Goal: Transaction & Acquisition: Subscribe to service/newsletter

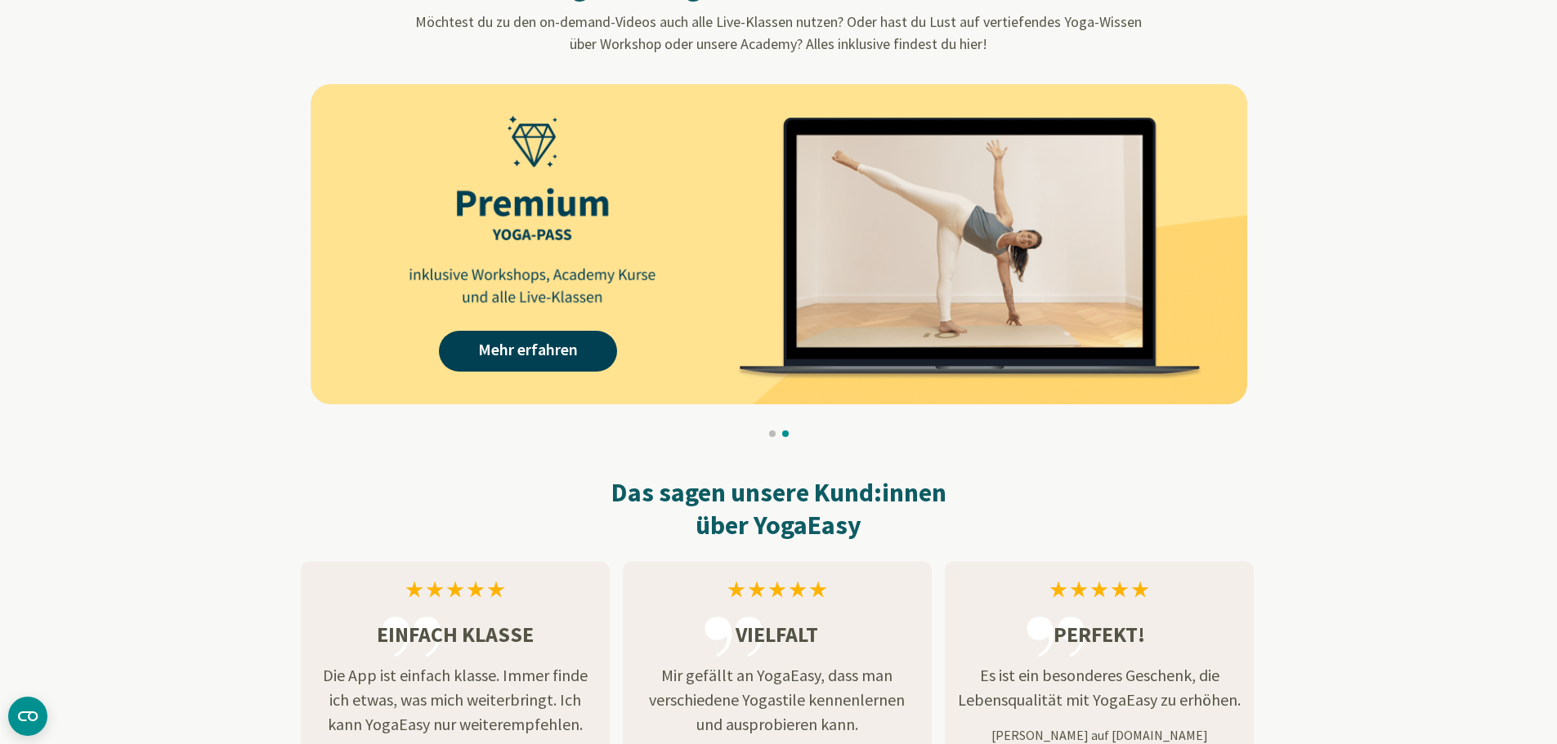
scroll to position [1553, 0]
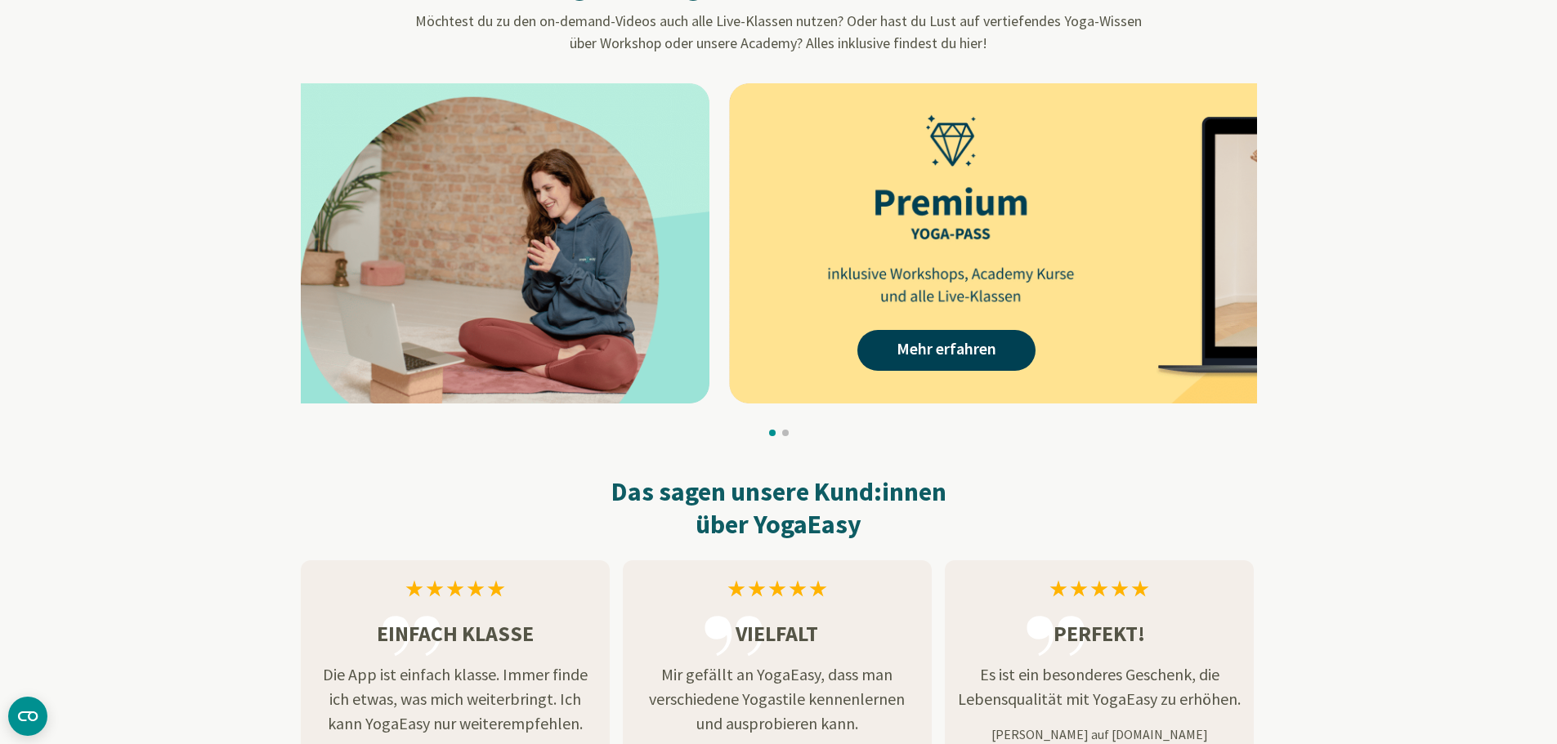
drag, startPoint x: 1119, startPoint y: 340, endPoint x: 553, endPoint y: 304, distance: 566.7
click at [557, 303] on img at bounding box center [241, 243] width 937 height 320
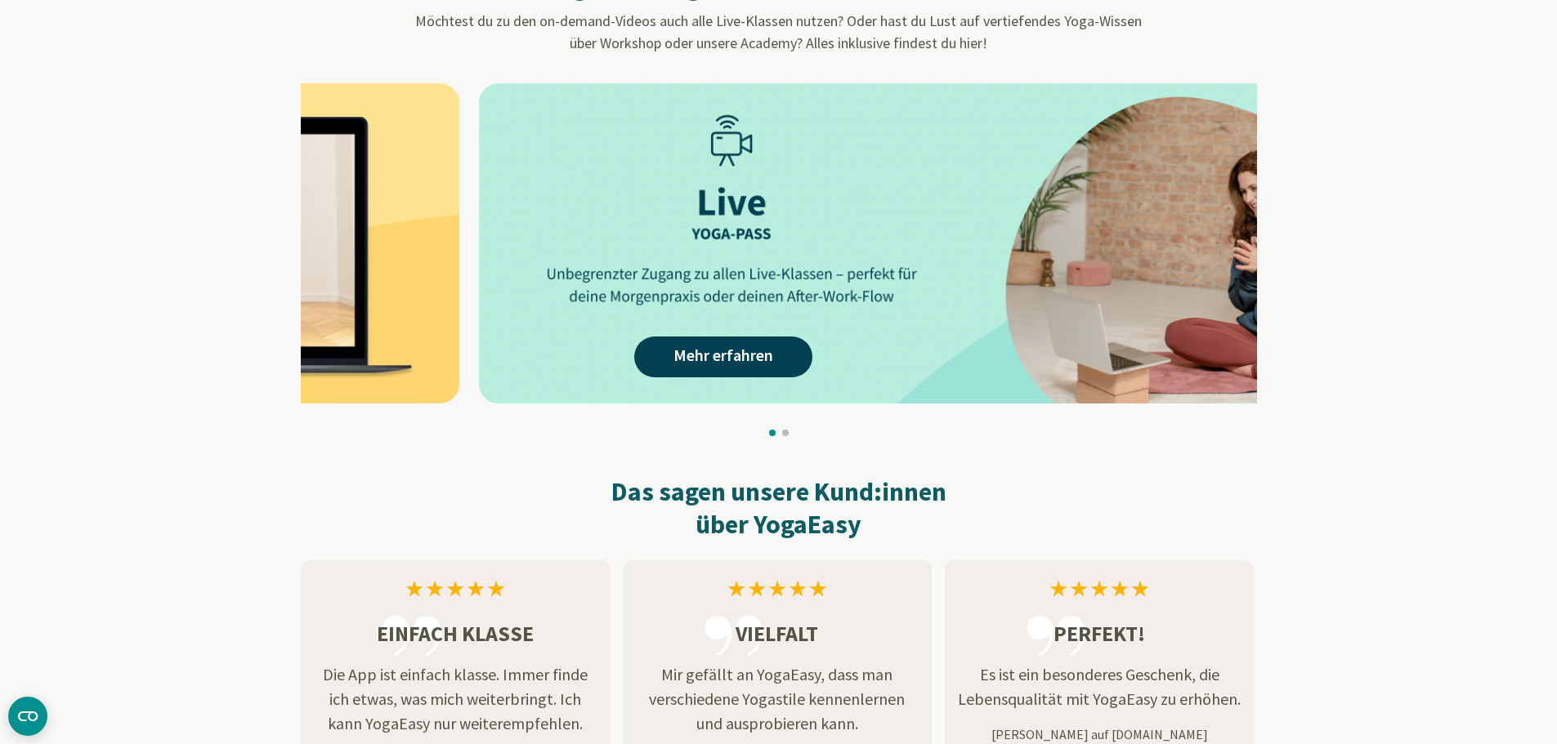
drag, startPoint x: 464, startPoint y: 264, endPoint x: 930, endPoint y: 269, distance: 465.8
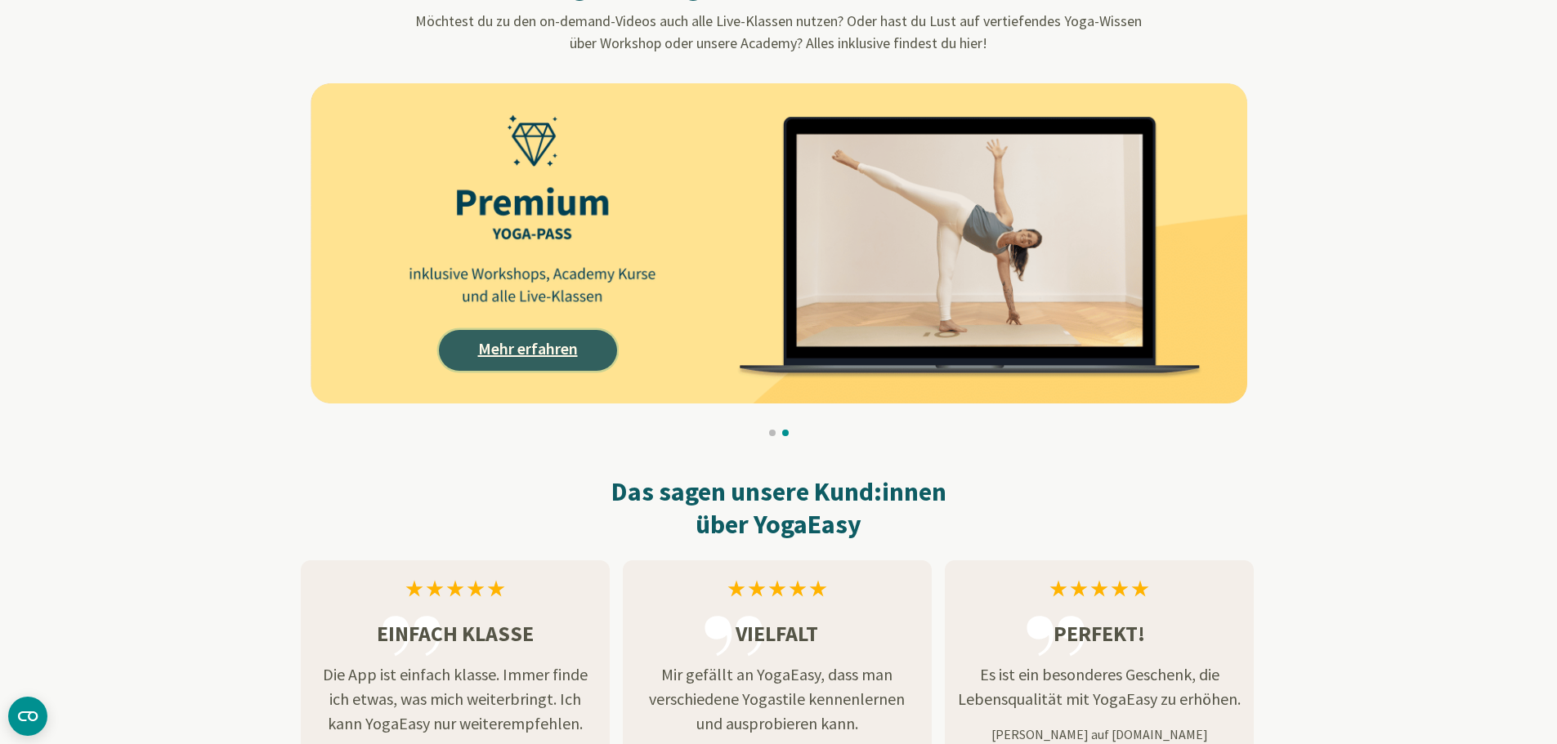
click at [535, 354] on link "Mehr erfahren" at bounding box center [528, 350] width 178 height 41
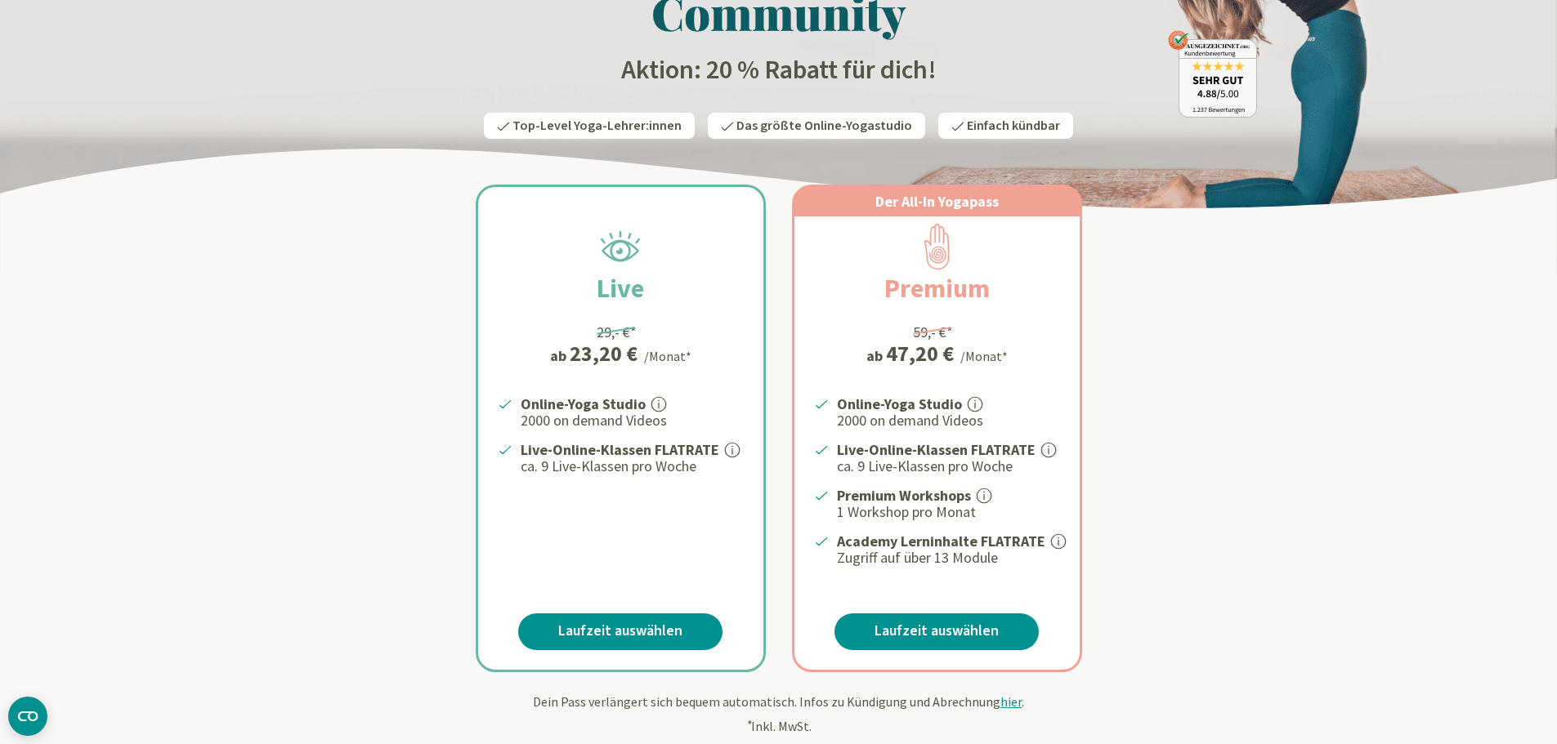
scroll to position [163, 0]
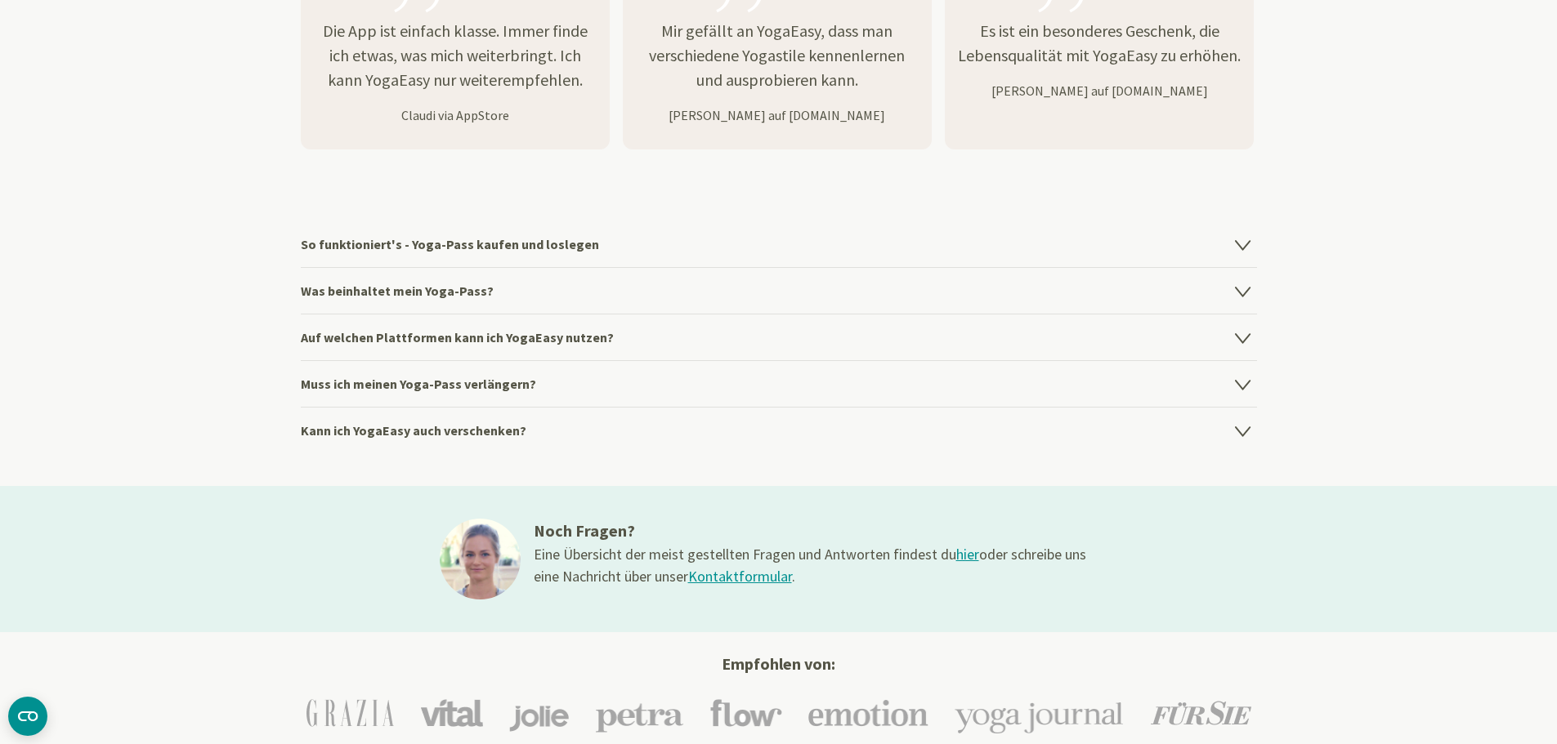
scroll to position [2207, 0]
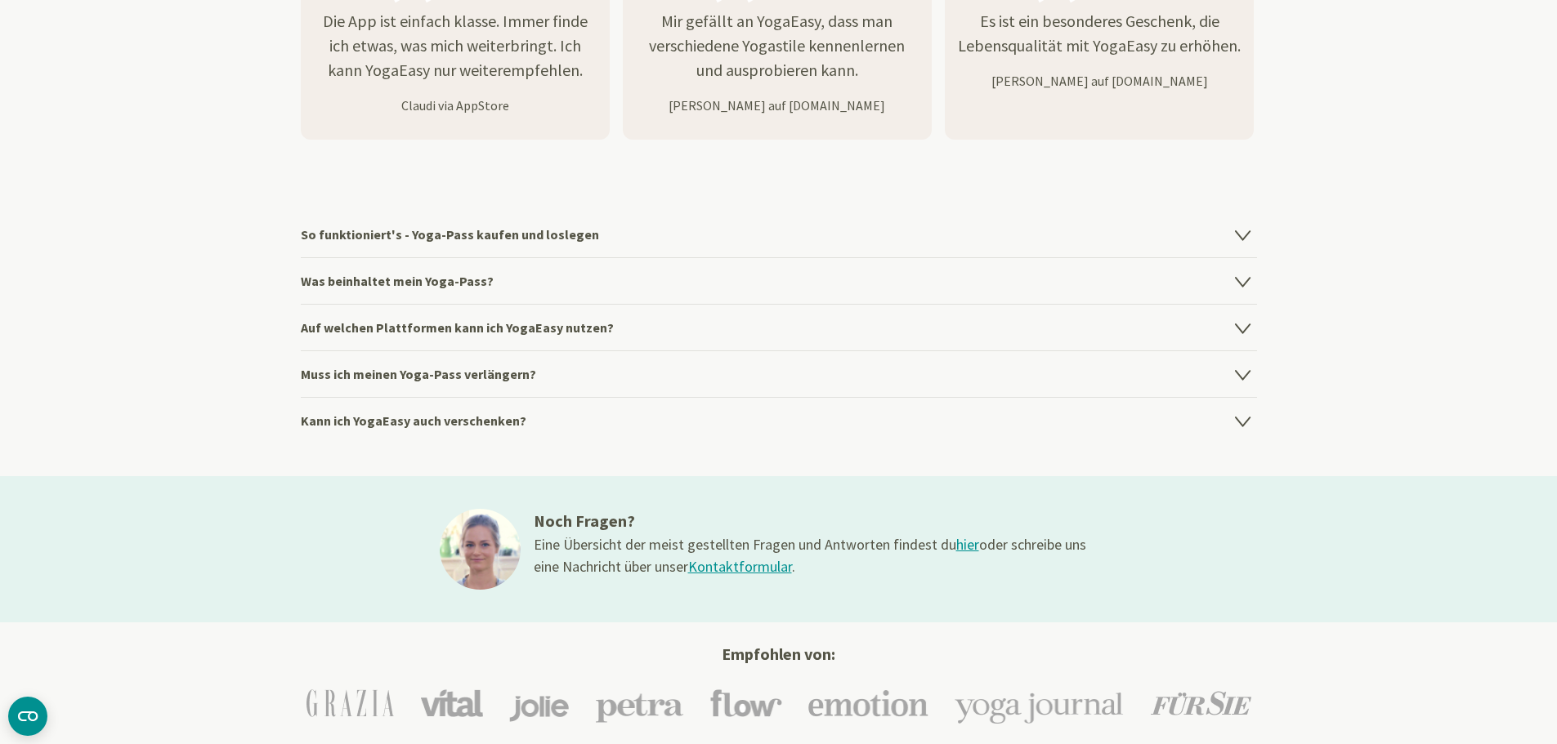
click at [1245, 279] on icon at bounding box center [1242, 282] width 14 height 9
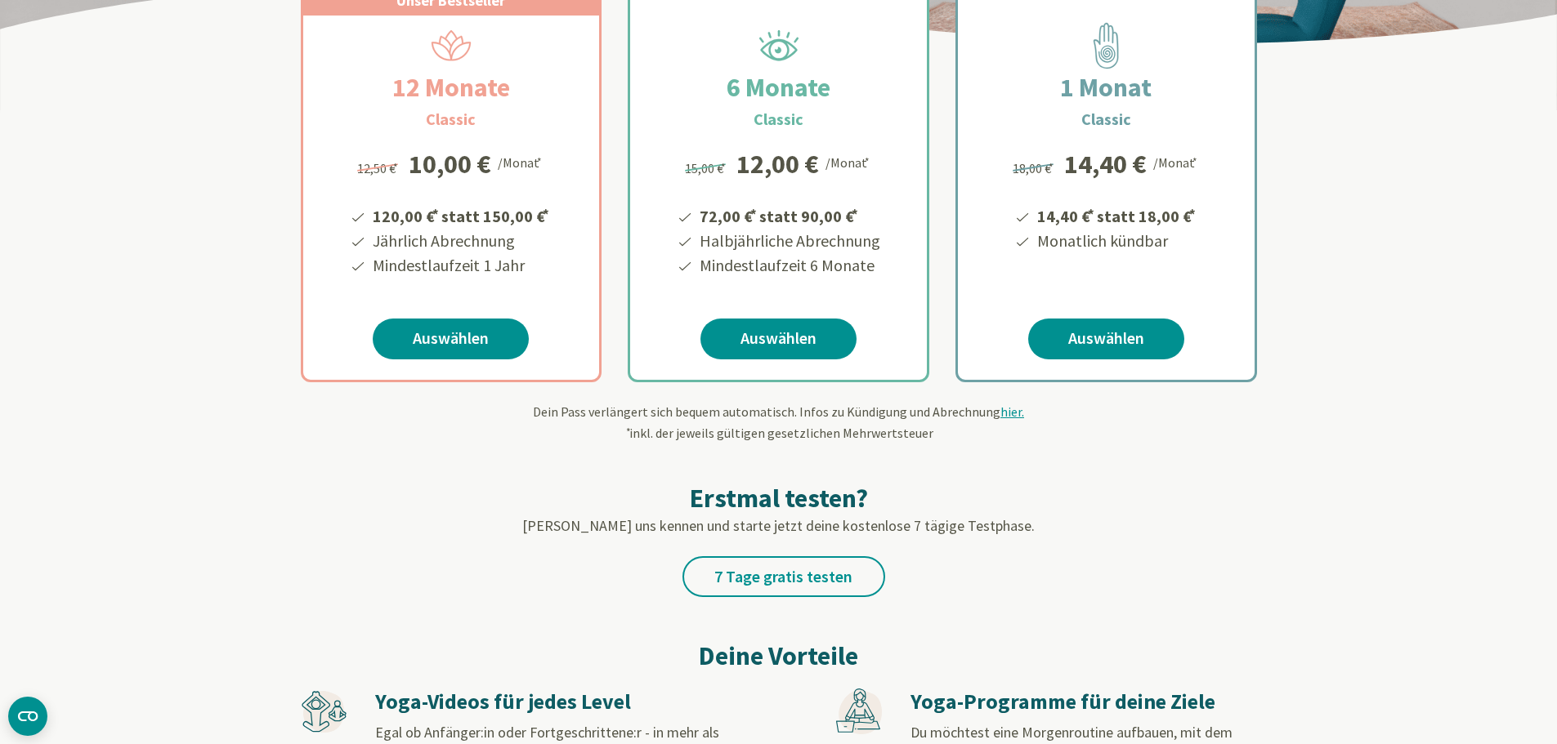
scroll to position [163, 0]
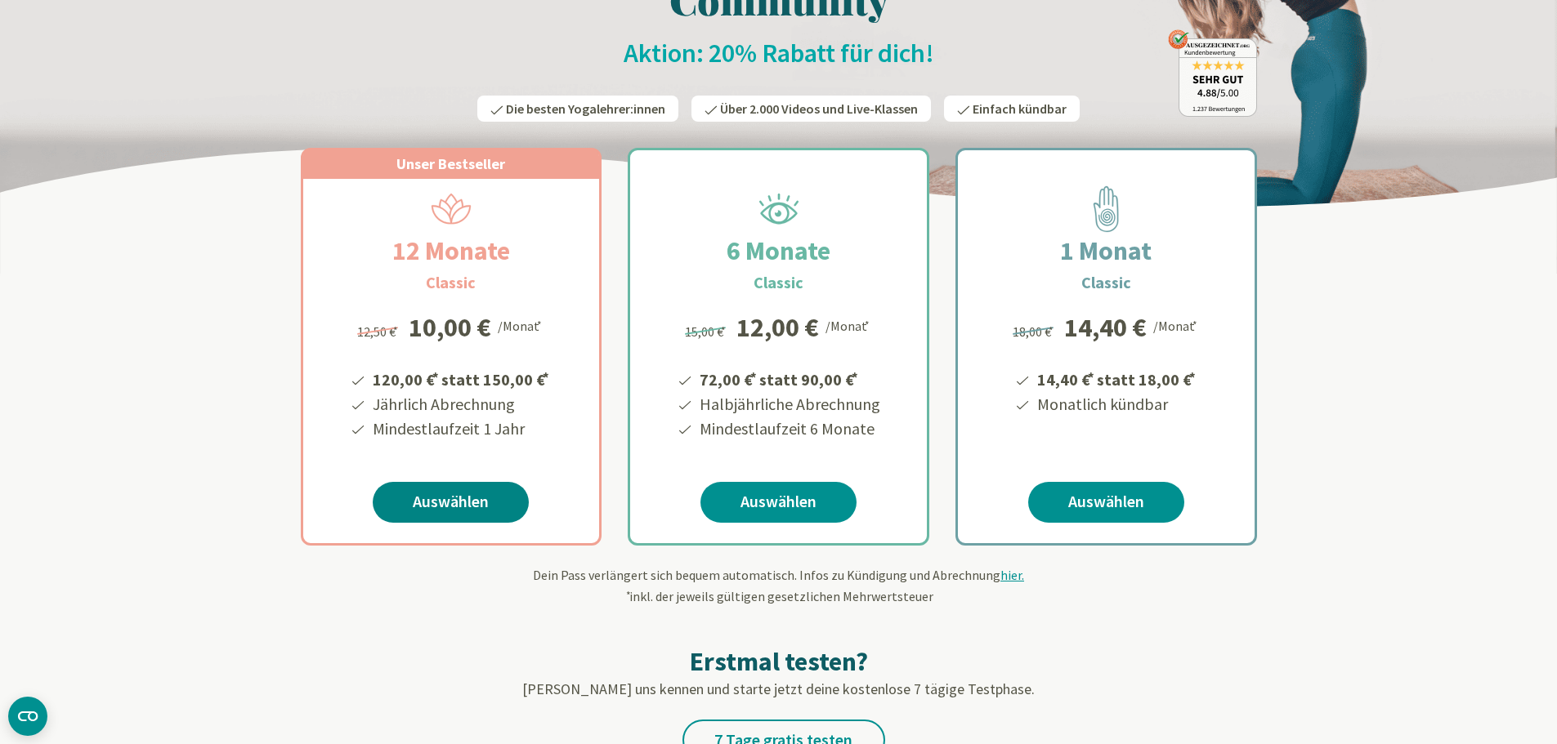
click at [472, 505] on link "Auswählen" at bounding box center [451, 502] width 156 height 41
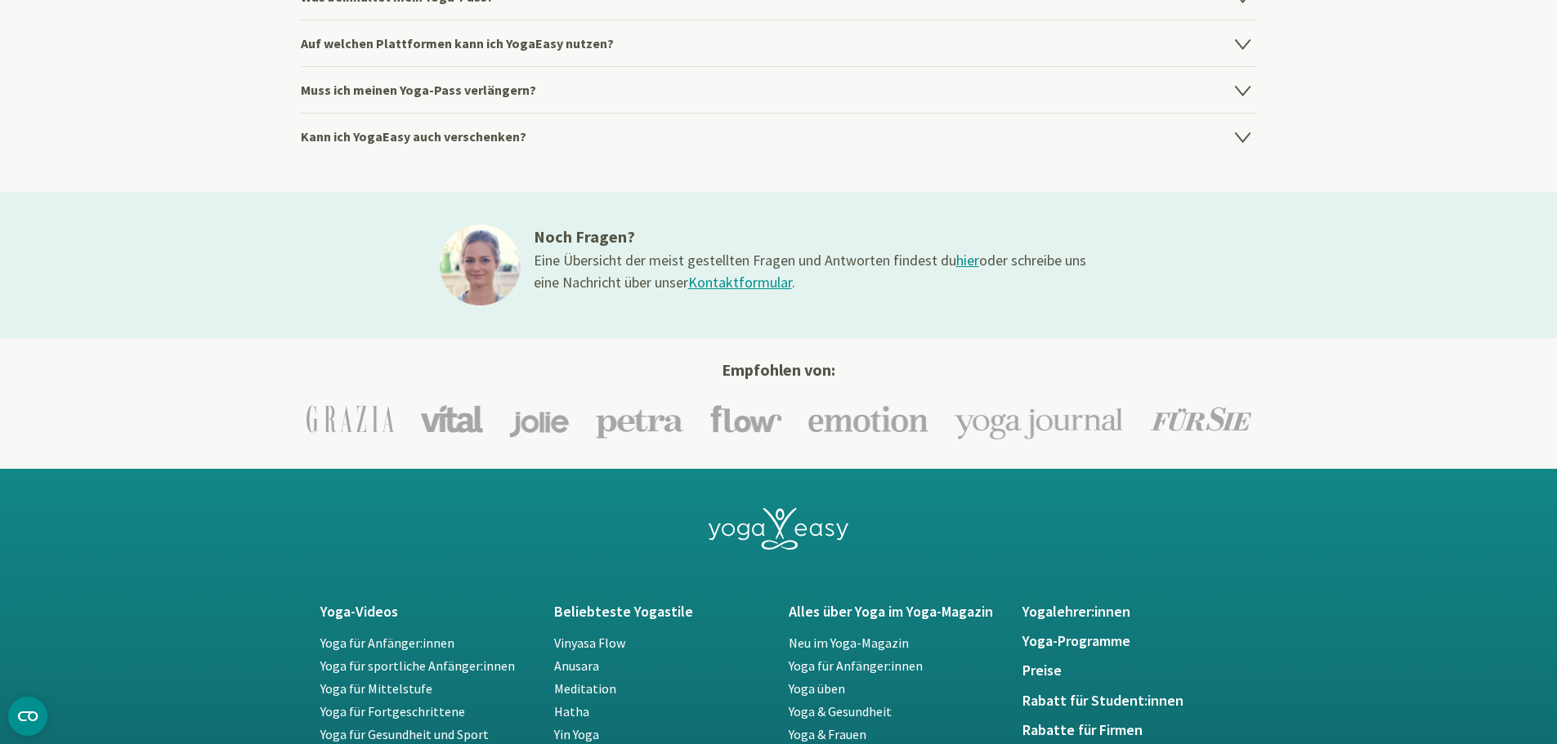
scroll to position [2942, 0]
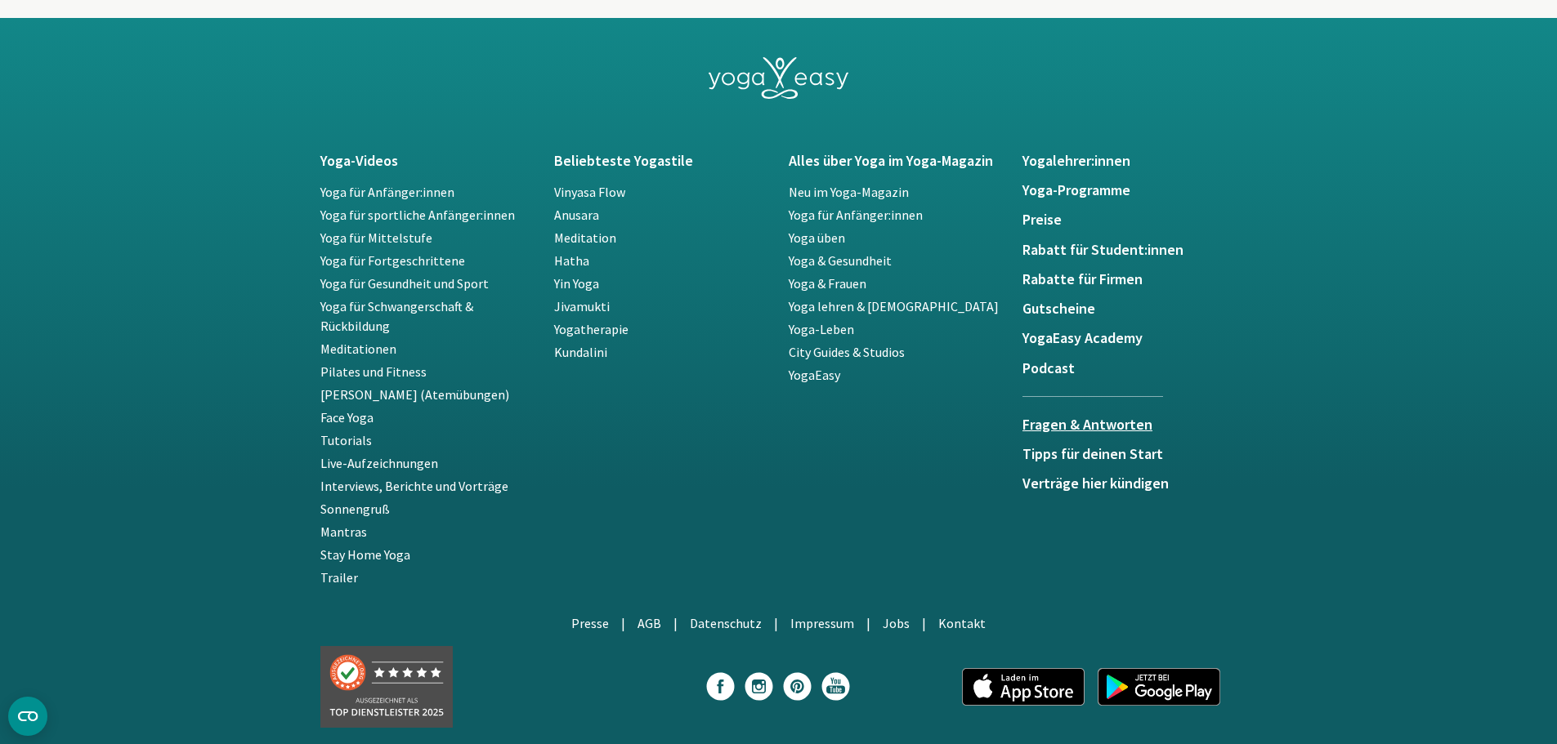
click at [1066, 419] on h5 "Fragen & Antworten" at bounding box center [1092, 425] width 141 height 16
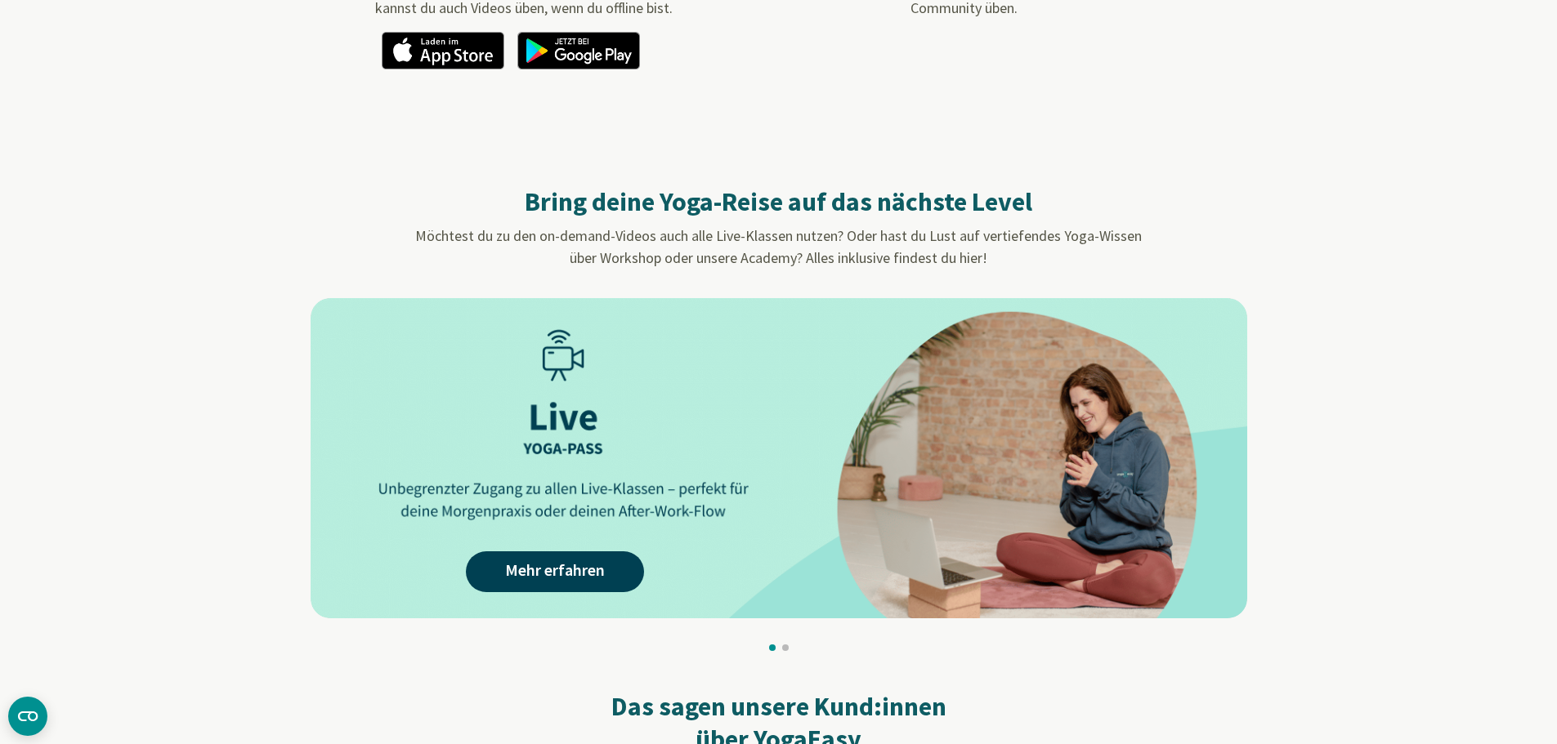
scroll to position [1389, 0]
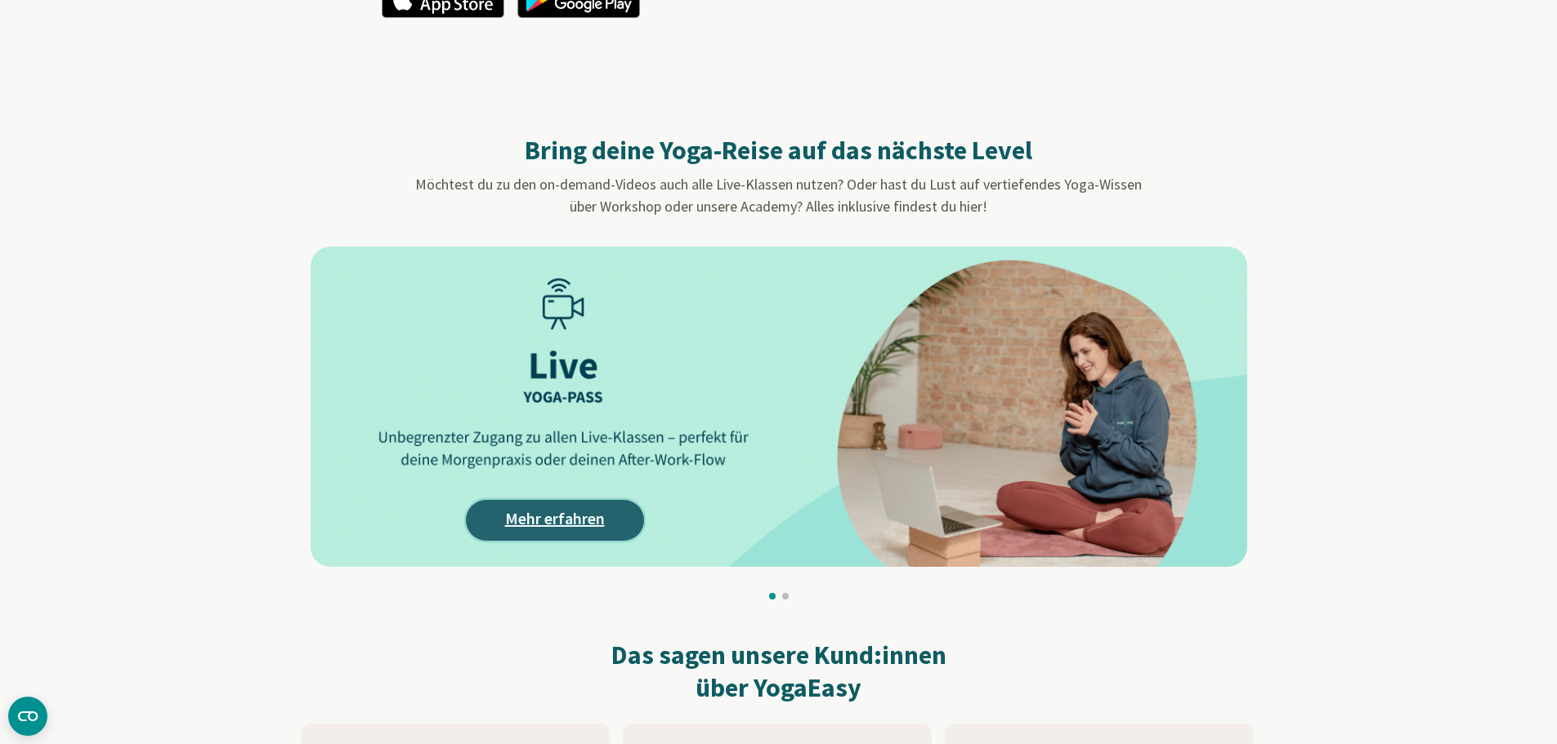
click at [592, 517] on link "Mehr erfahren" at bounding box center [555, 520] width 178 height 41
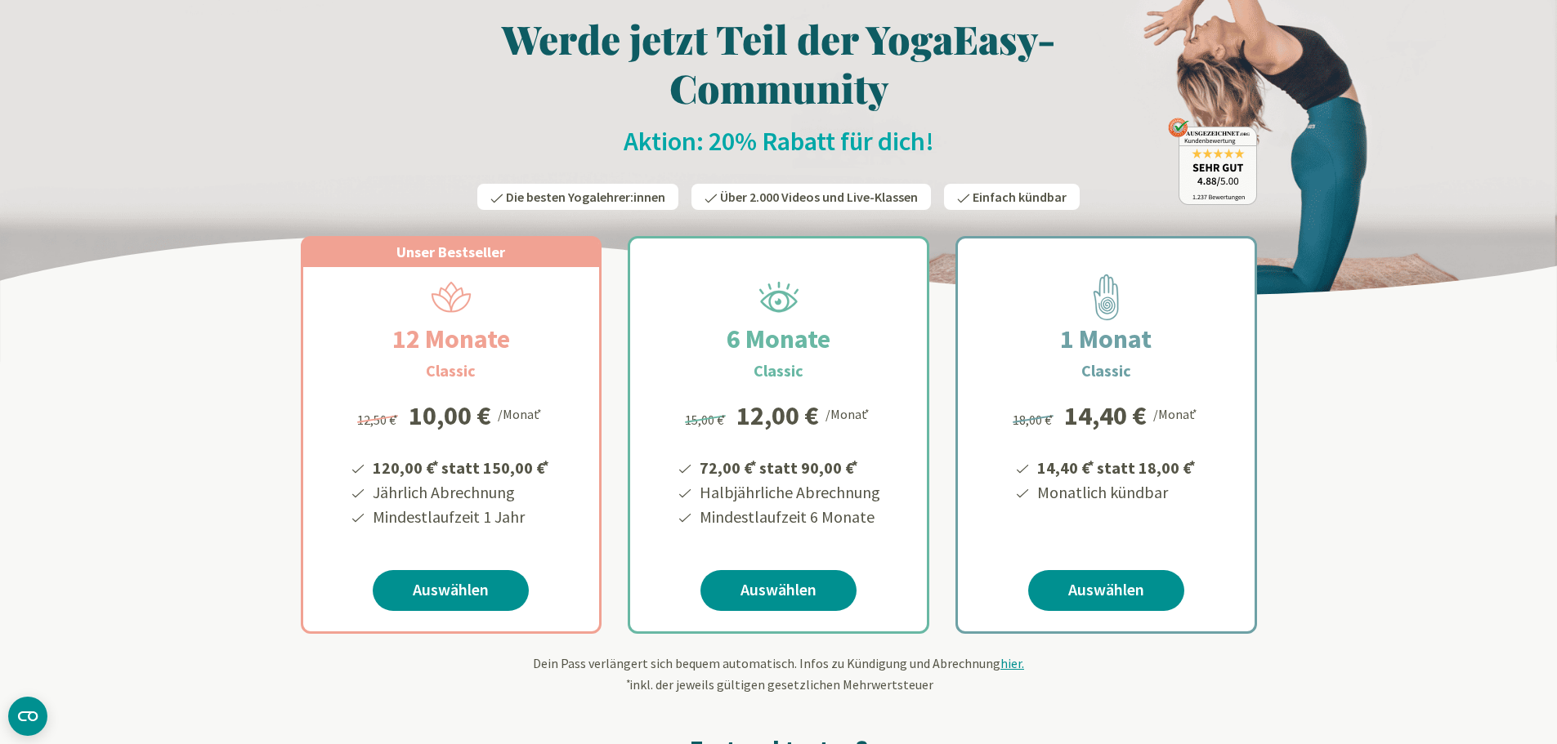
scroll to position [163, 0]
